Goal: Task Accomplishment & Management: Use online tool/utility

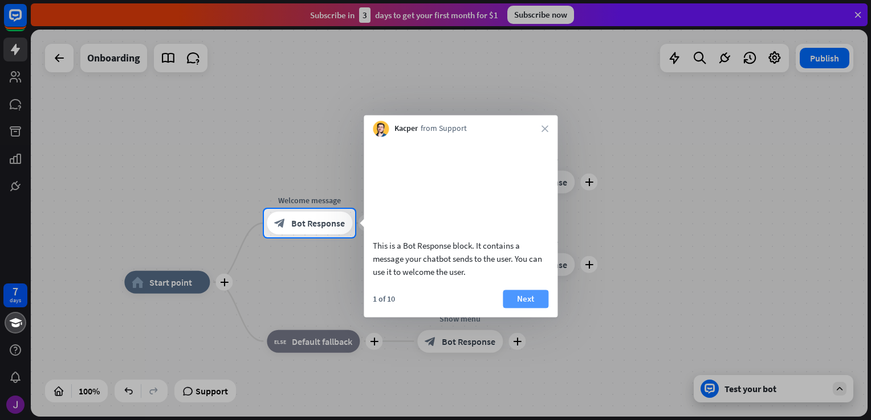
click at [538, 308] on button "Next" at bounding box center [526, 299] width 46 height 18
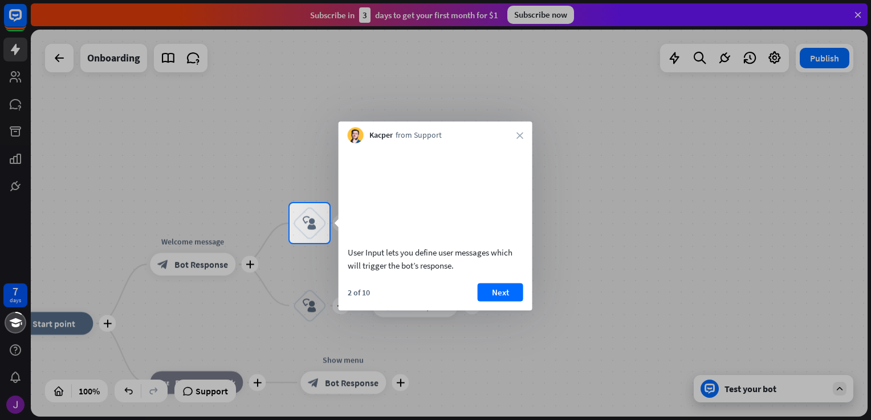
click at [520, 139] on div "Kacper from Support close" at bounding box center [435, 133] width 194 height 22
click at [511, 301] on button "Next" at bounding box center [500, 292] width 46 height 18
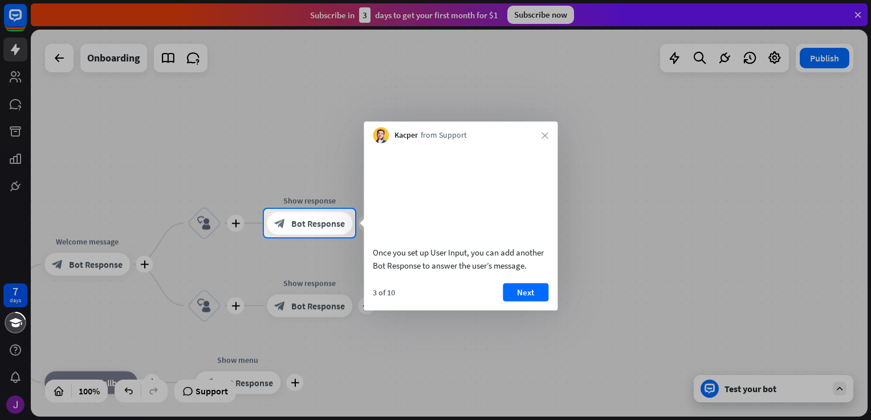
click at [196, 54] on div at bounding box center [435, 104] width 871 height 209
click at [314, 218] on span "Bot Response" at bounding box center [318, 223] width 54 height 11
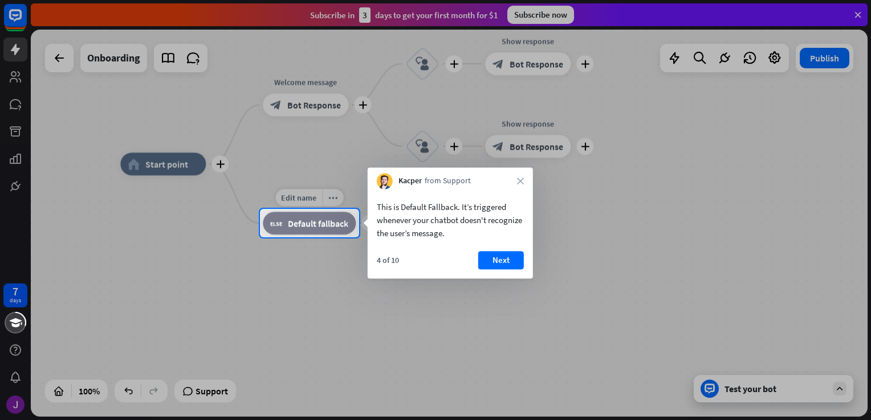
click at [344, 230] on div "block_fallback Default fallback" at bounding box center [309, 223] width 93 height 23
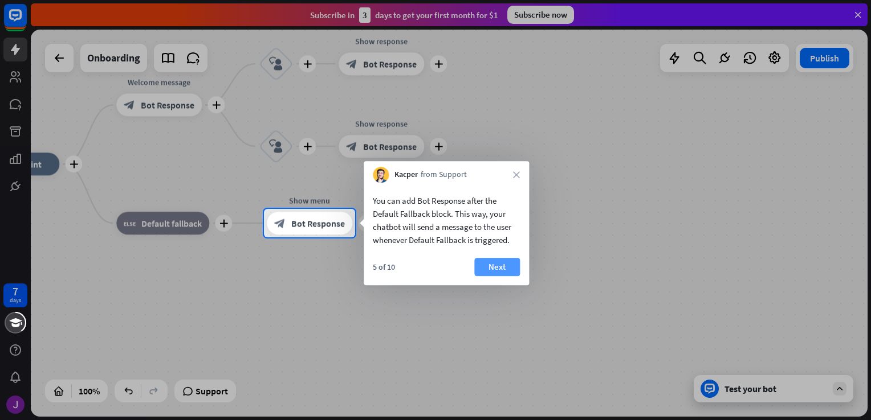
click at [497, 268] on button "Next" at bounding box center [497, 267] width 46 height 18
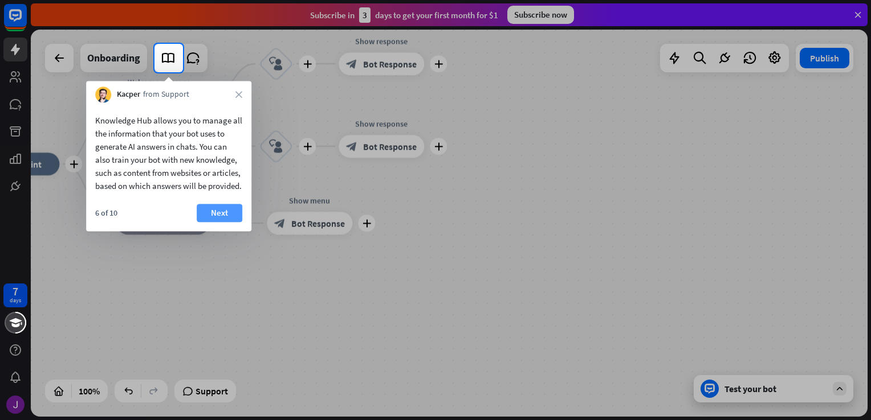
click at [232, 220] on button "Next" at bounding box center [220, 213] width 46 height 18
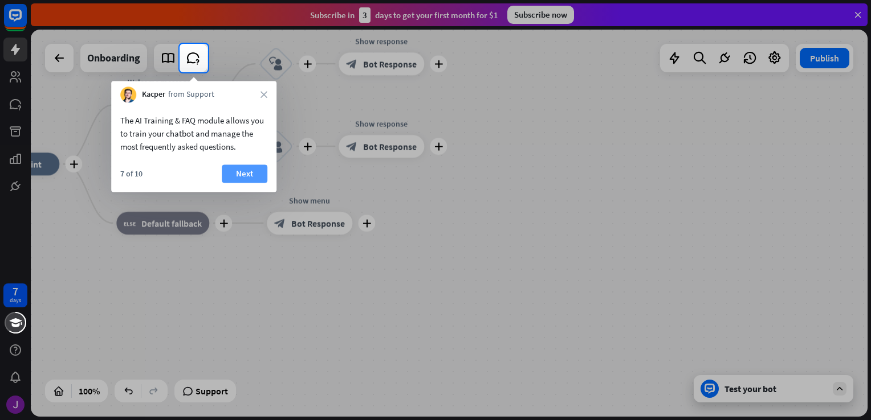
click at [260, 179] on button "Next" at bounding box center [245, 174] width 46 height 18
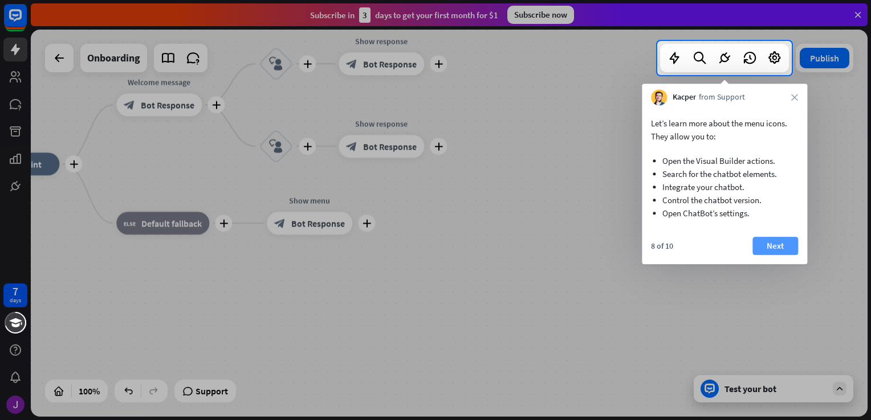
click at [779, 240] on button "Next" at bounding box center [775, 246] width 46 height 18
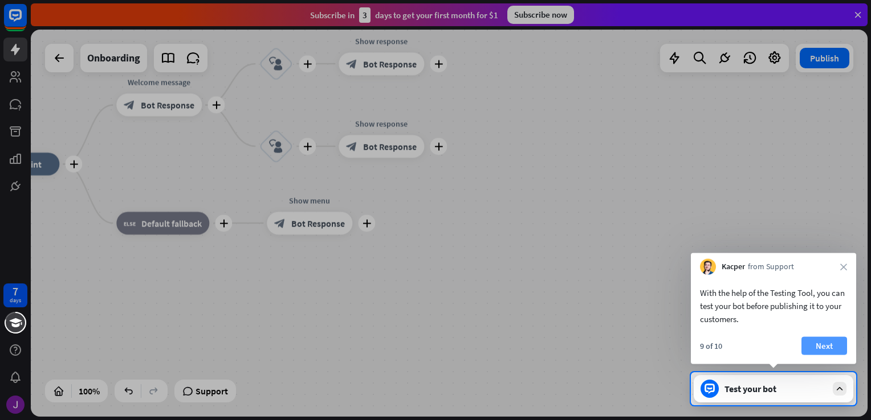
click at [815, 338] on button "Next" at bounding box center [824, 346] width 46 height 18
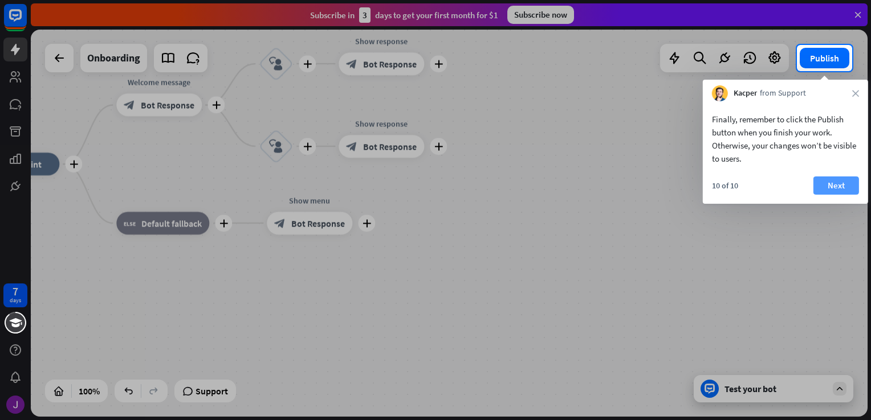
click at [836, 188] on button "Next" at bounding box center [836, 186] width 46 height 18
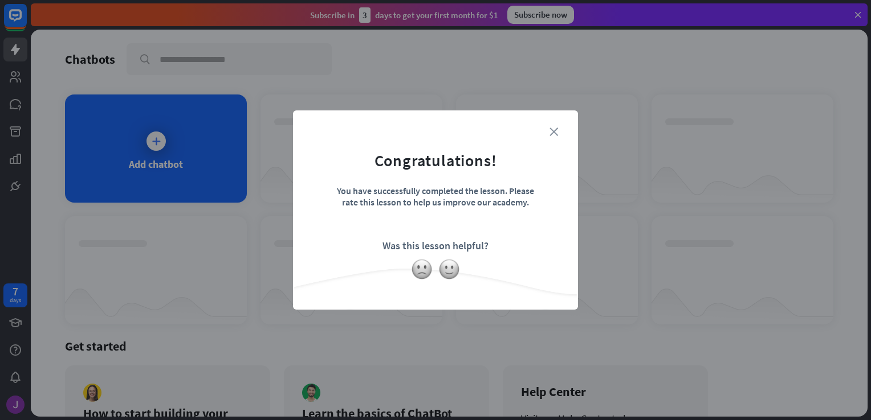
click at [556, 128] on icon "close" at bounding box center [553, 132] width 9 height 9
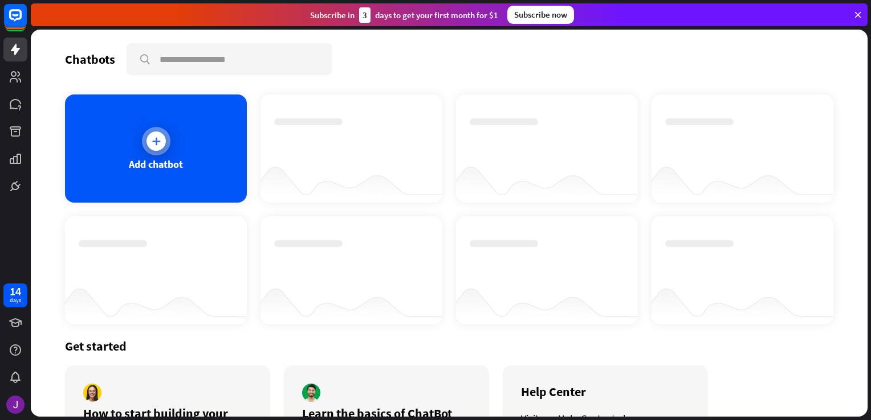
click at [145, 152] on div "Add chatbot" at bounding box center [156, 149] width 182 height 108
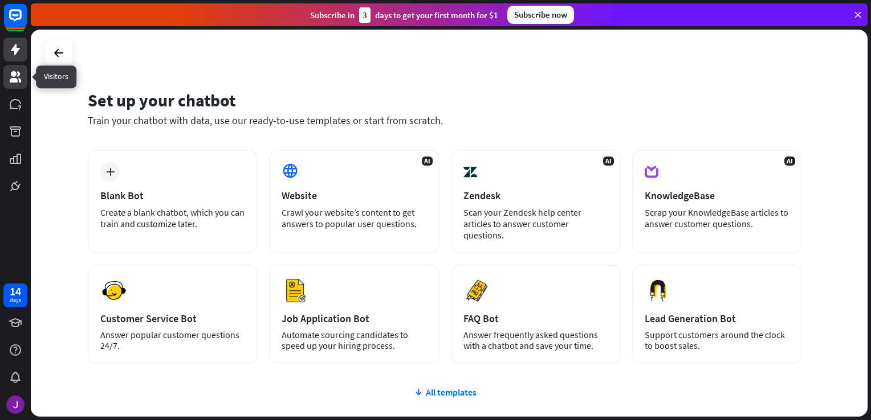
click at [17, 88] on link at bounding box center [15, 77] width 24 height 24
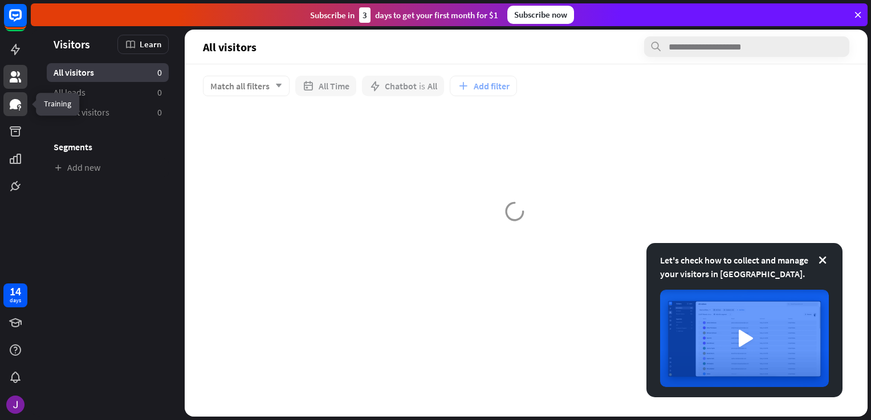
click at [11, 99] on icon at bounding box center [16, 104] width 14 height 14
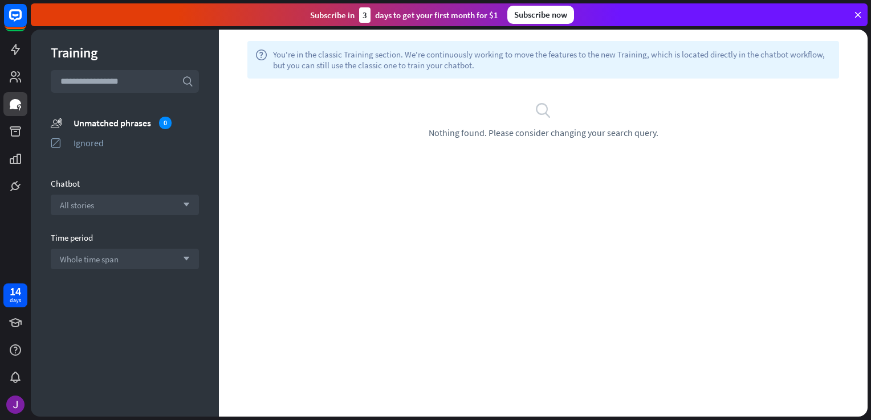
click at [549, 115] on icon "search" at bounding box center [542, 109] width 17 height 17
drag, startPoint x: 549, startPoint y: 115, endPoint x: 545, endPoint y: 154, distance: 39.5
click at [545, 154] on div "search Nothing found. Please consider changing your search query." at bounding box center [543, 120] width 648 height 83
drag, startPoint x: 545, startPoint y: 154, endPoint x: 546, endPoint y: 118, distance: 35.9
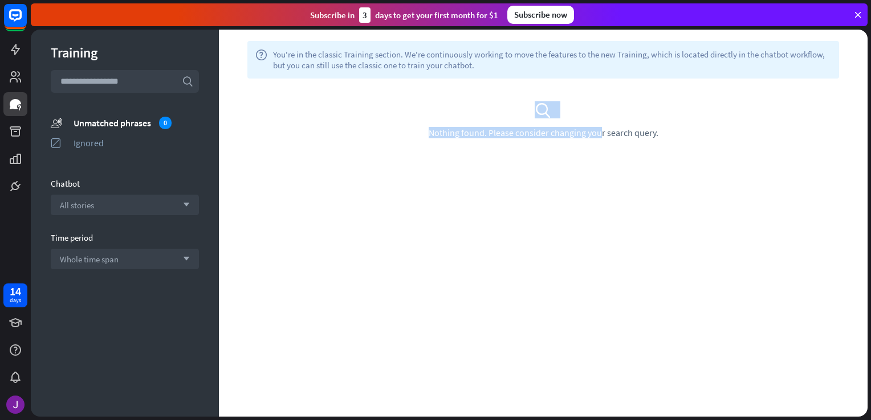
click at [546, 118] on icon "search" at bounding box center [542, 109] width 17 height 17
click at [546, 115] on icon "search" at bounding box center [542, 109] width 17 height 17
click at [506, 58] on span "You're in the classic Training section. We're continuously working to move the …" at bounding box center [552, 60] width 558 height 22
click at [537, 113] on icon "search" at bounding box center [542, 109] width 17 height 17
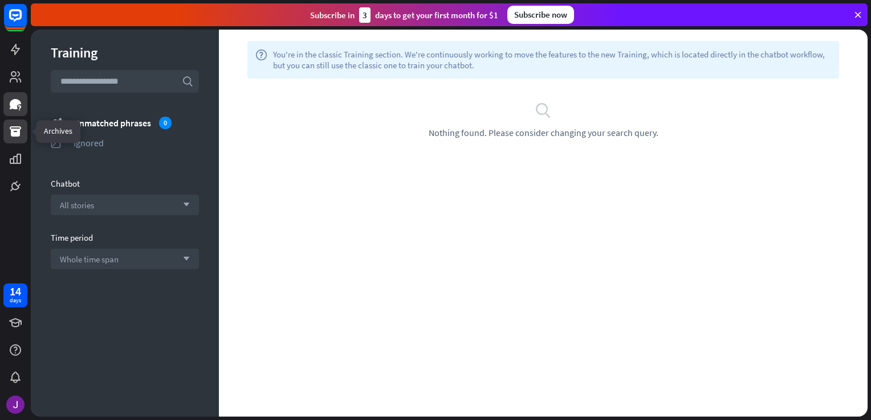
click at [9, 124] on link at bounding box center [15, 132] width 24 height 24
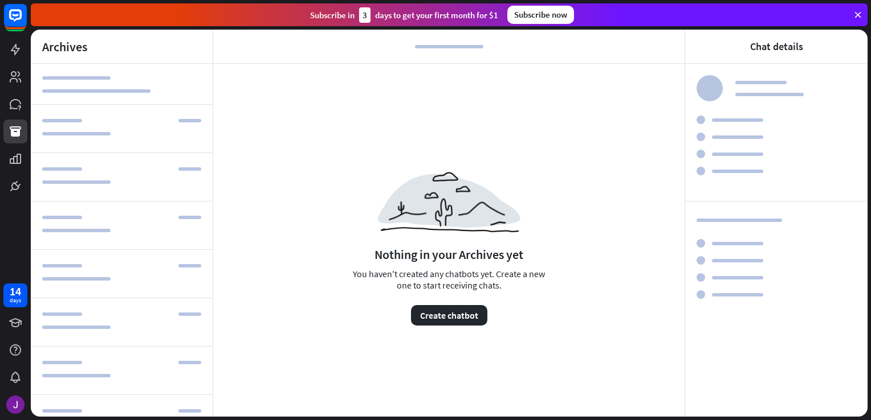
click at [7, 144] on div at bounding box center [15, 99] width 31 height 198
click at [5, 185] on link at bounding box center [15, 186] width 24 height 24
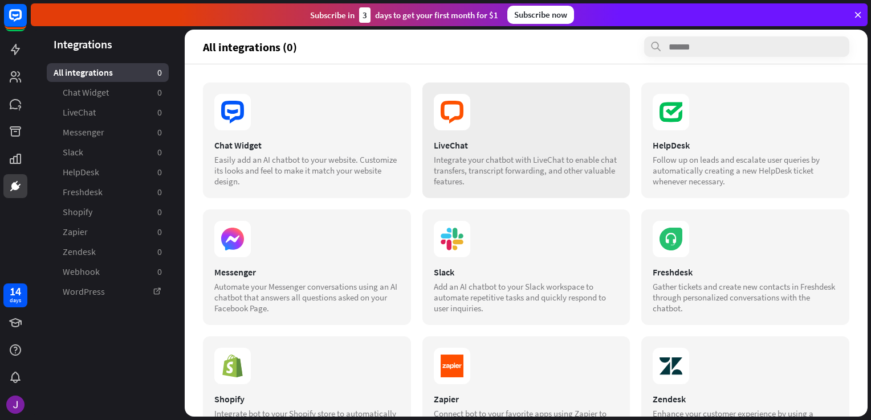
click at [545, 152] on section "LiveChat Integrate your chatbot with LiveChat to enable chat transfers, transcr…" at bounding box center [526, 163] width 185 height 47
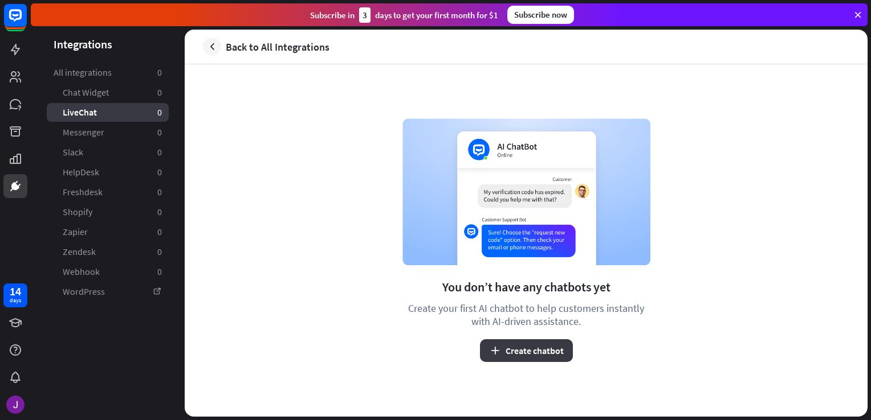
click at [497, 353] on icon "button" at bounding box center [495, 351] width 12 height 12
